Goal: Register for event/course

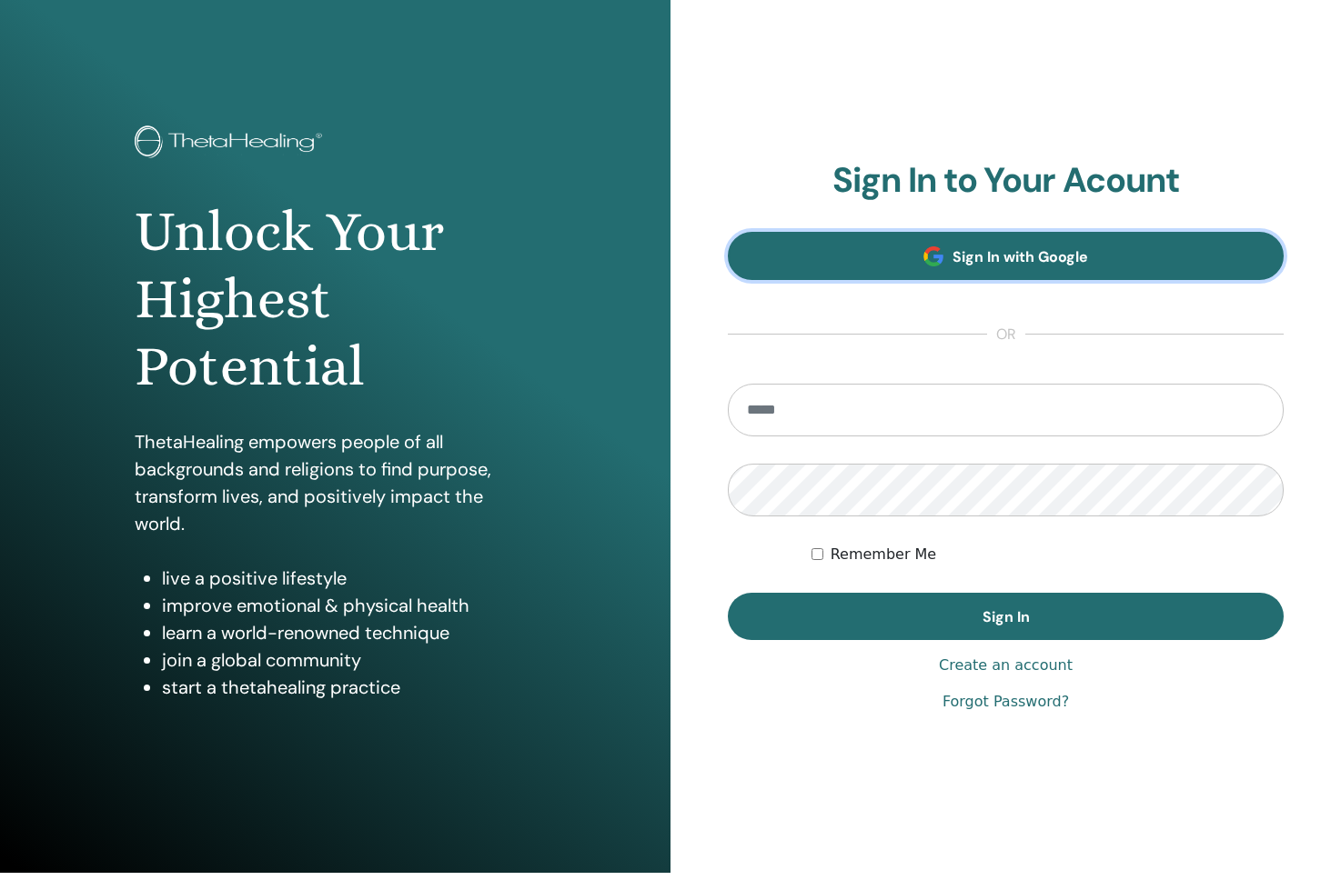
click at [993, 267] on span "Sign In with Google" at bounding box center [1020, 256] width 136 height 19
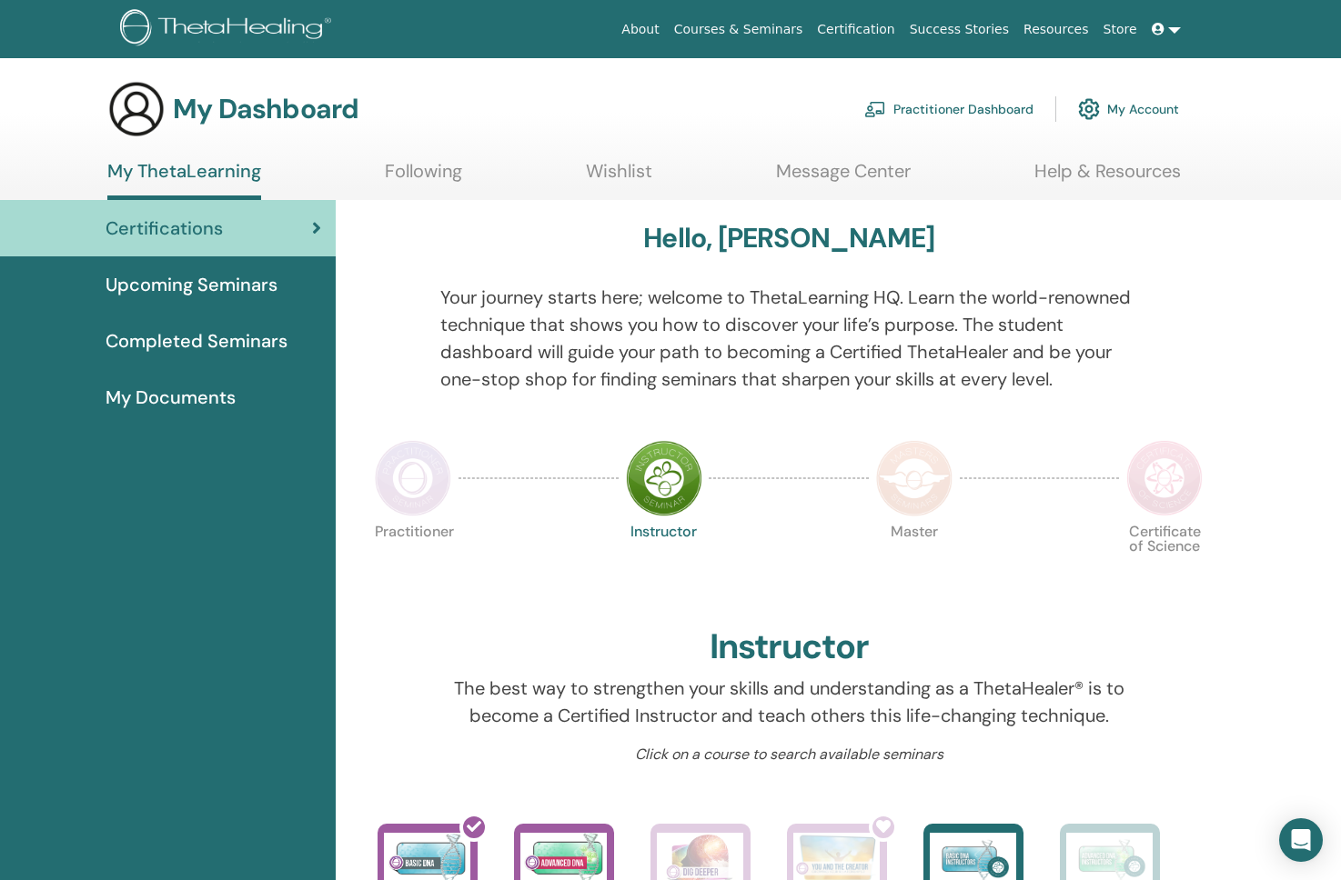
click at [296, 269] on link "Upcoming Seminars" at bounding box center [168, 284] width 336 height 56
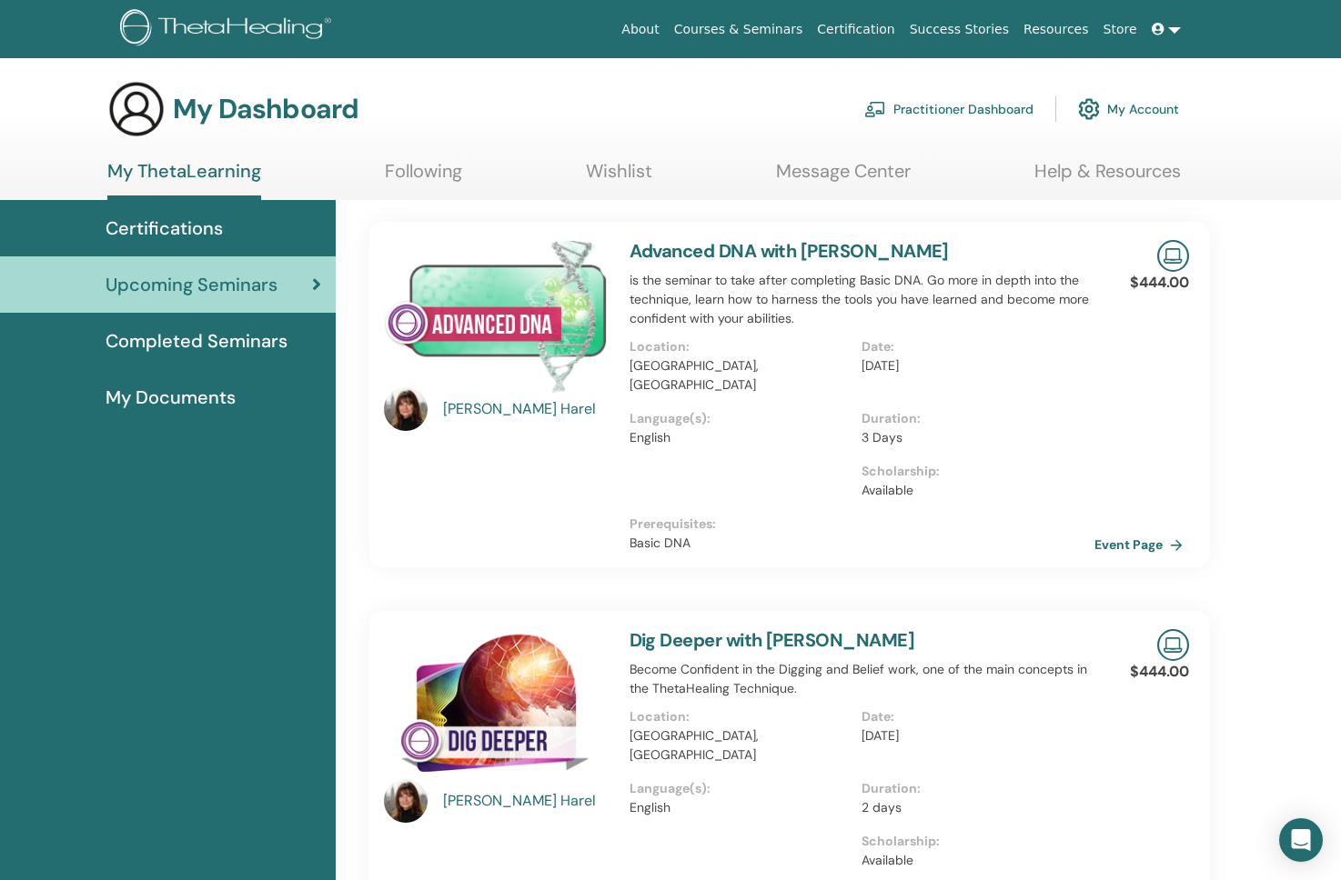
click at [183, 224] on span "Certifications" at bounding box center [164, 228] width 117 height 27
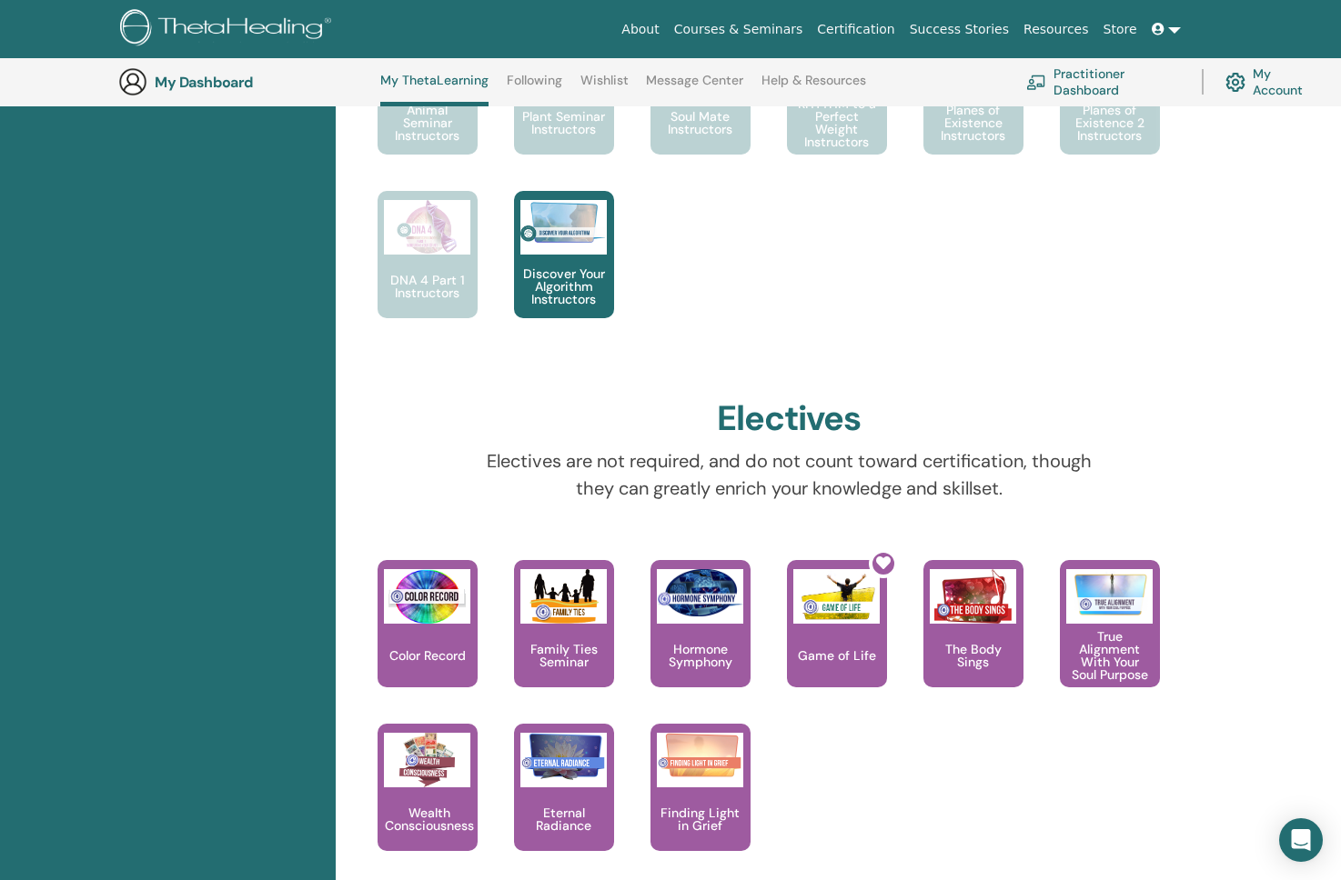
scroll to position [1341, 0]
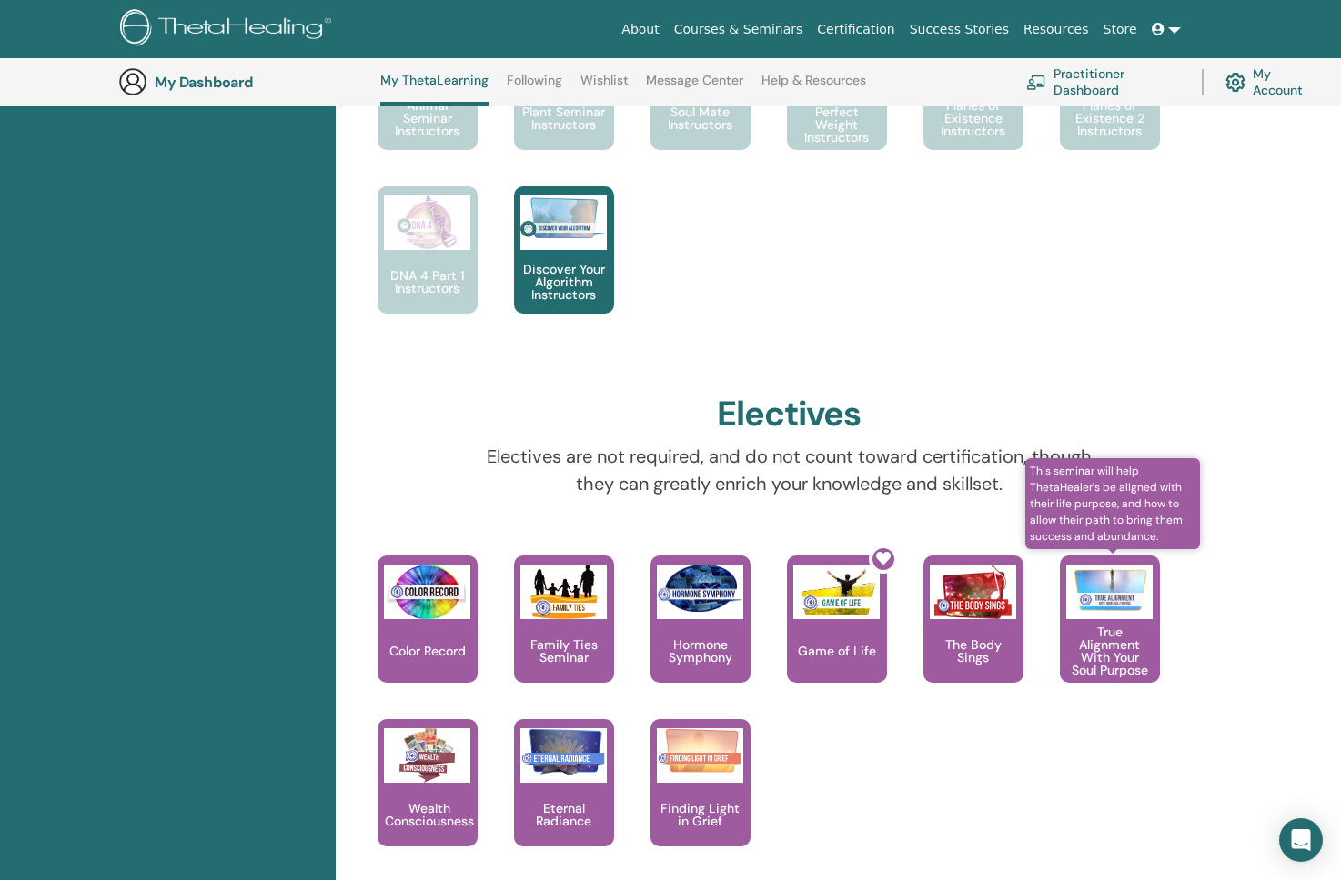
click at [1121, 601] on img at bounding box center [1109, 589] width 86 height 49
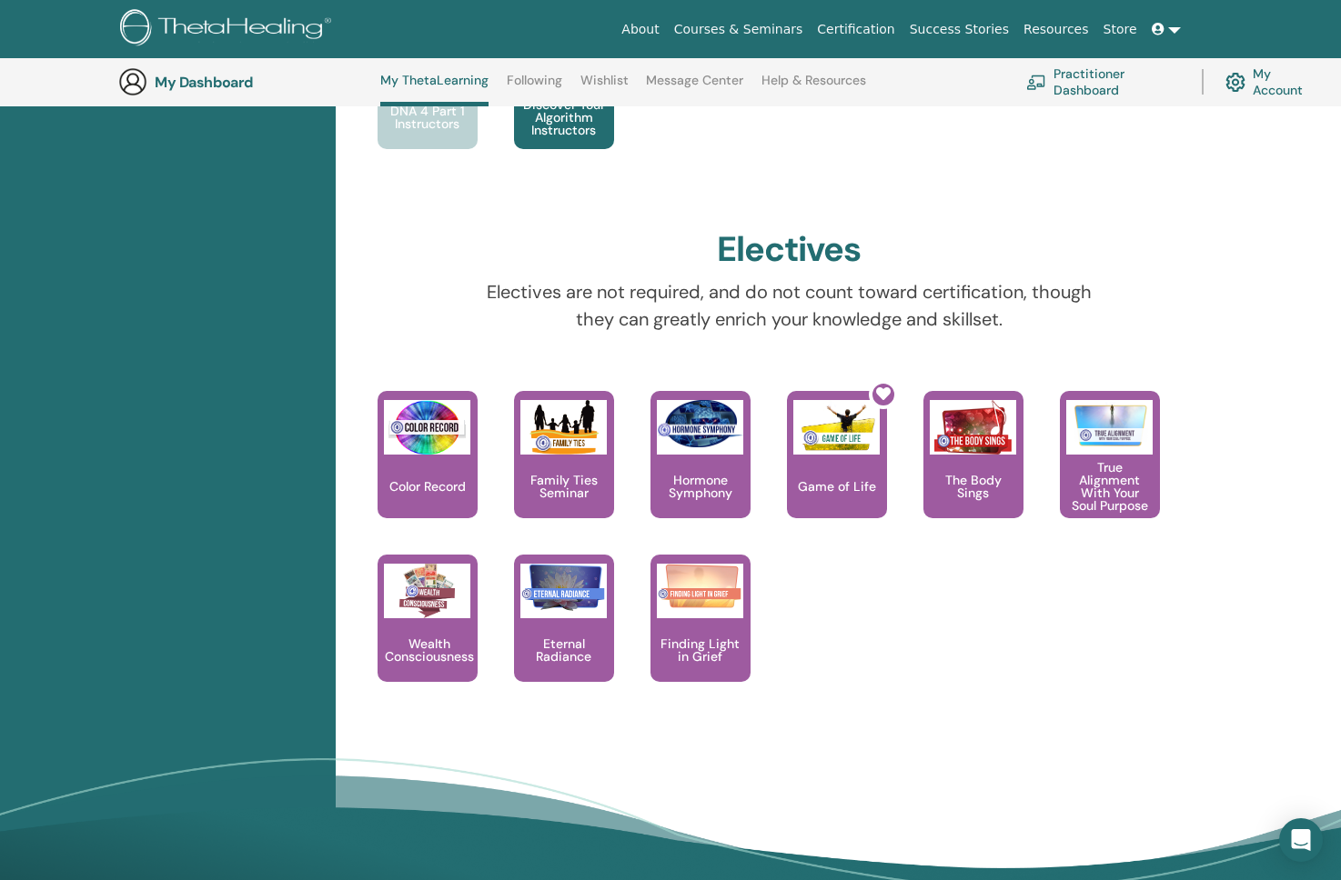
scroll to position [1510, 0]
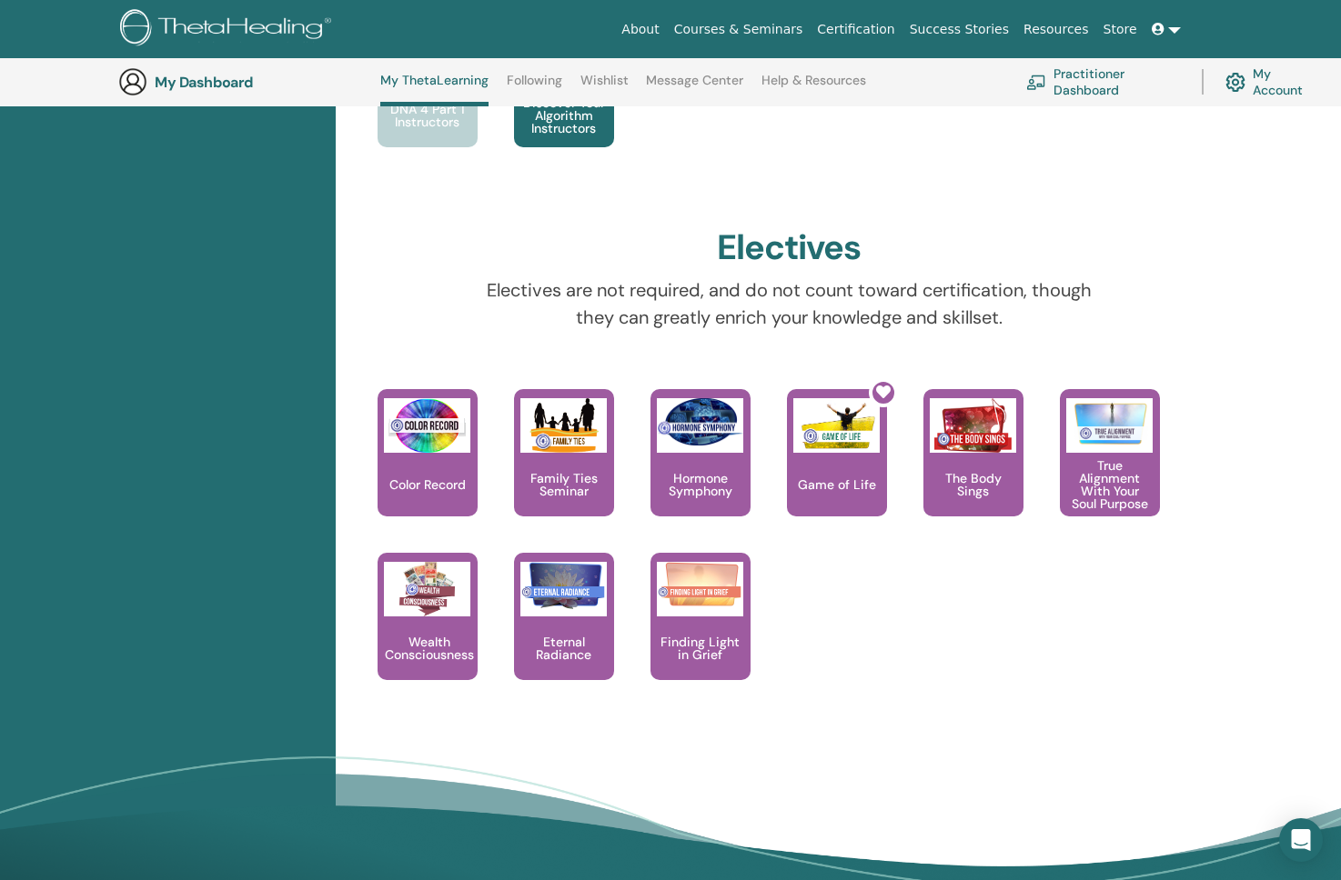
click at [1208, 661] on div "This is a class of knowing and understanding your connection with color and min…" at bounding box center [776, 552] width 870 height 327
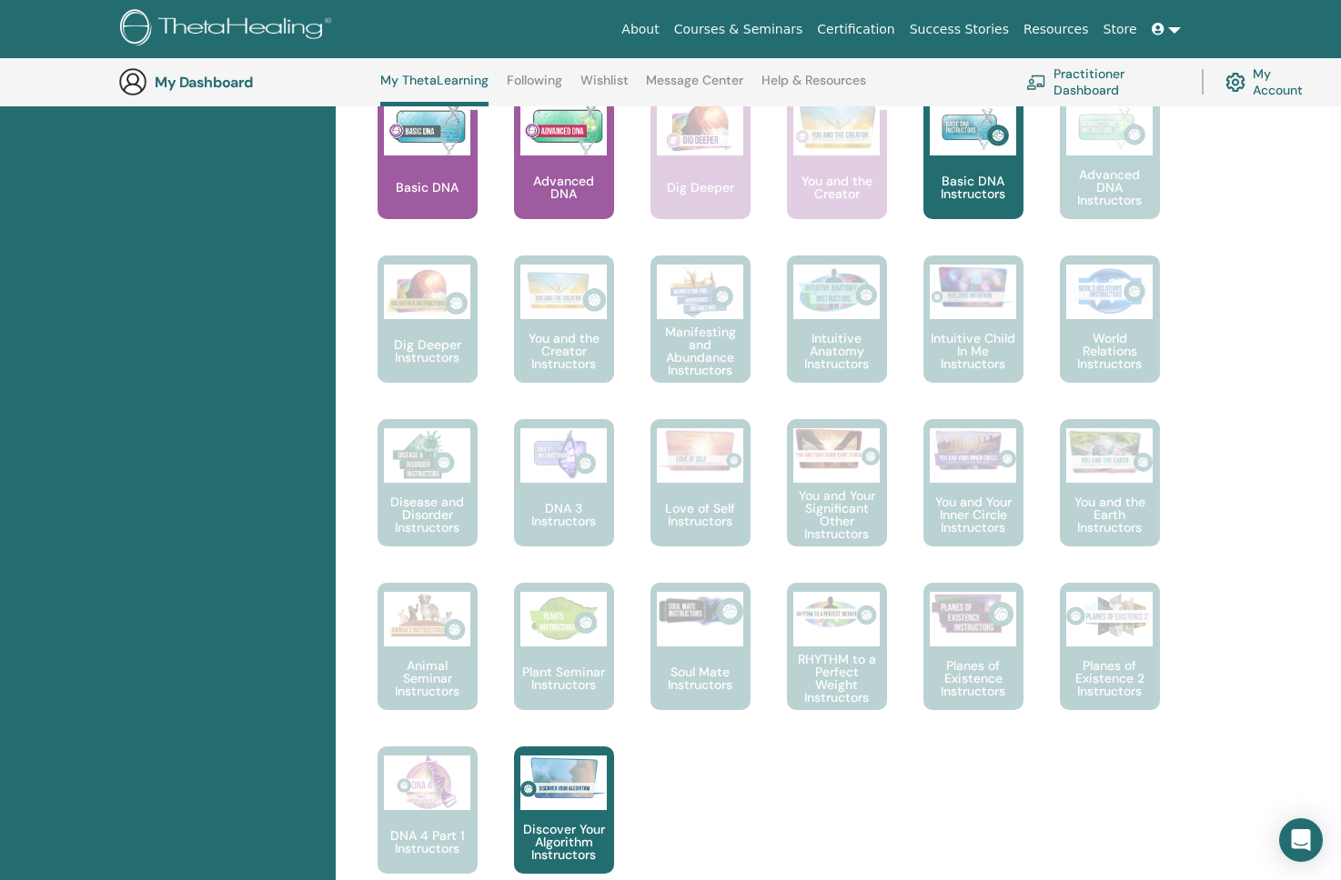
scroll to position [784, 0]
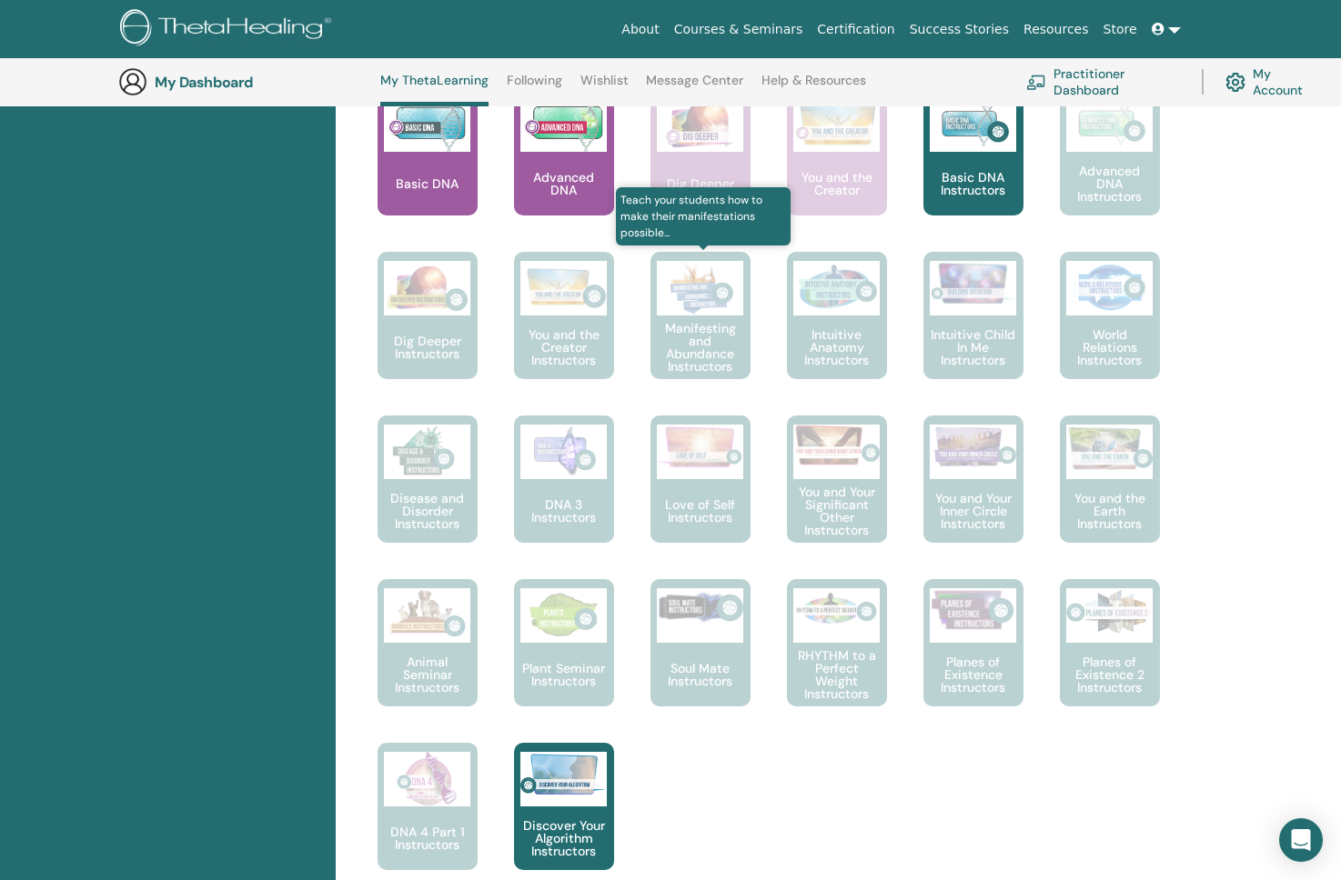
click at [719, 324] on p "Manifesting and Abundance Instructors" at bounding box center [700, 347] width 100 height 51
click at [709, 306] on img at bounding box center [700, 288] width 86 height 55
click at [724, 345] on p "Manifesting and Abundance Instructors" at bounding box center [700, 347] width 100 height 51
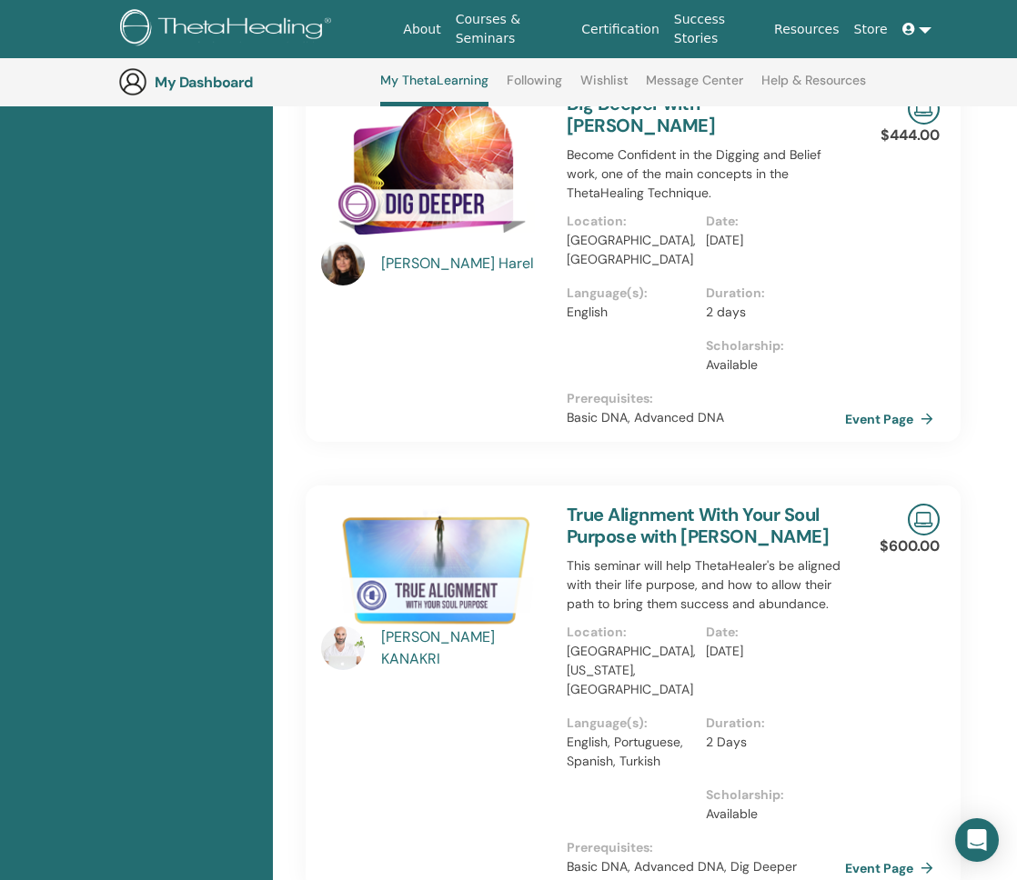
scroll to position [689, 0]
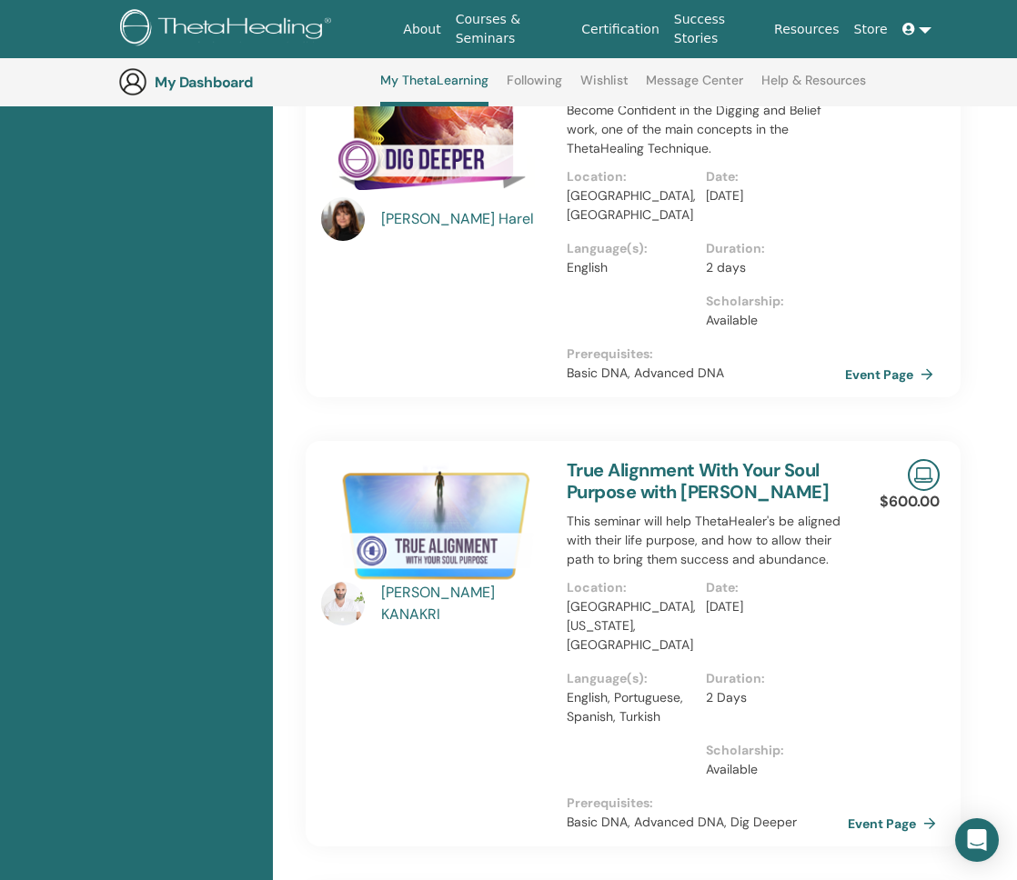
click at [873, 810] on link "Event Page" at bounding box center [896, 823] width 96 height 27
